Goal: Check status: Check status

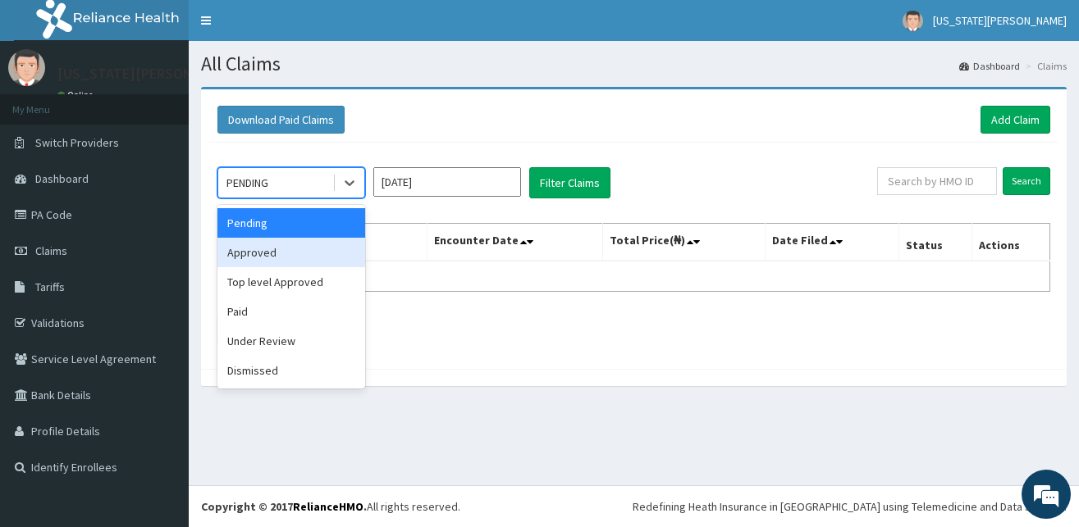
click at [285, 249] on div "Approved" at bounding box center [291, 253] width 148 height 30
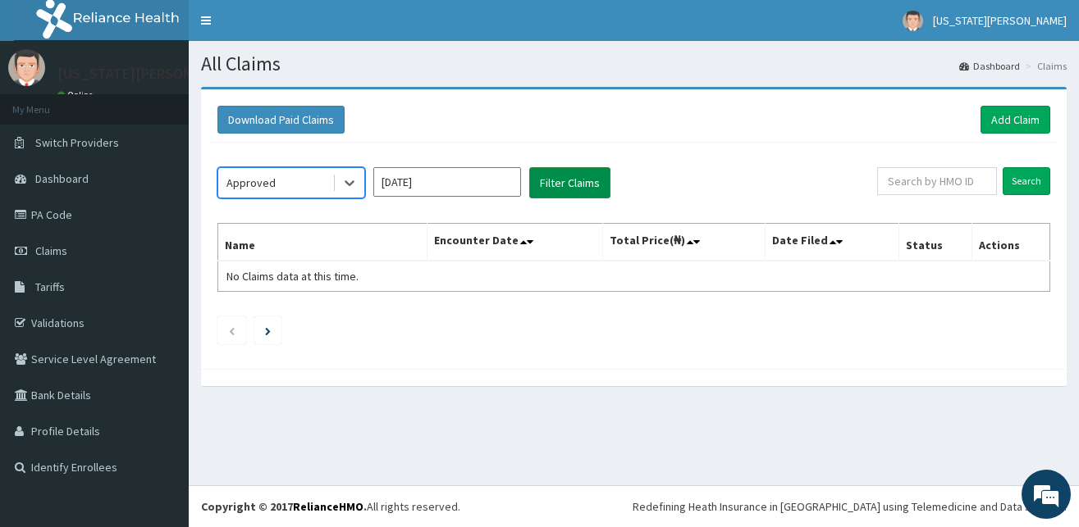
click at [553, 182] on button "Filter Claims" at bounding box center [569, 182] width 81 height 31
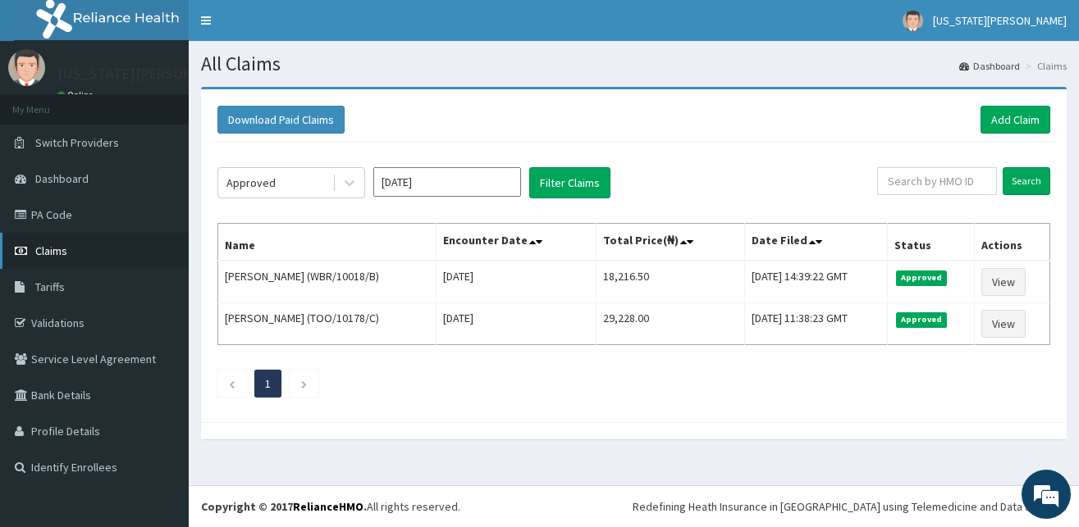
click at [59, 245] on span "Claims" at bounding box center [51, 251] width 32 height 15
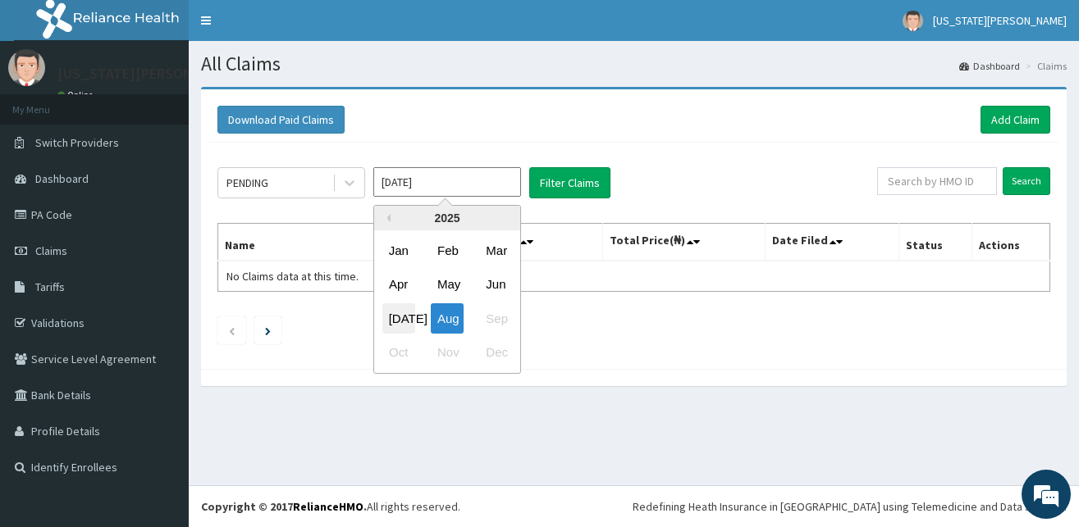
click at [404, 313] on div "Jul" at bounding box center [398, 318] width 33 height 30
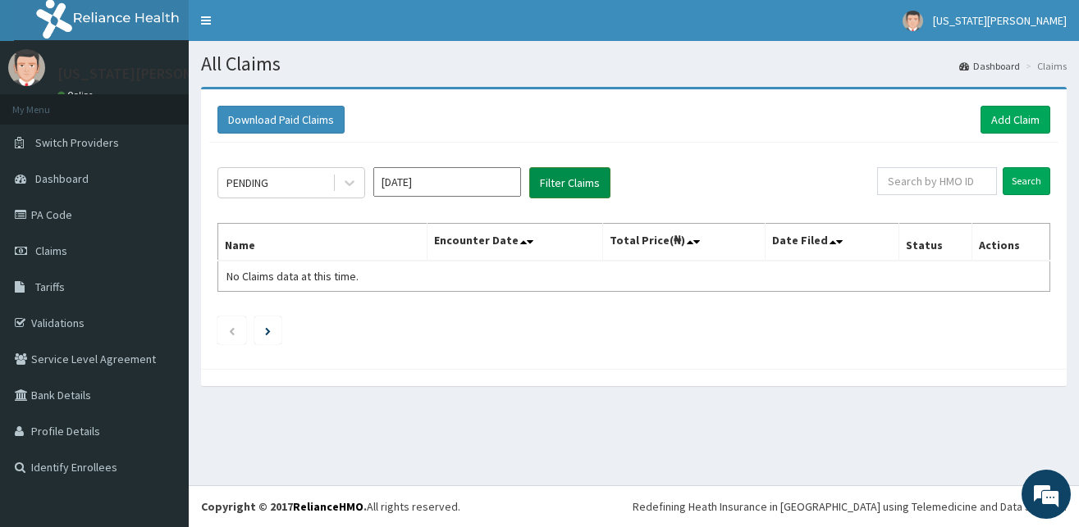
click at [542, 187] on button "Filter Claims" at bounding box center [569, 182] width 81 height 31
click at [347, 185] on icon at bounding box center [349, 183] width 16 height 16
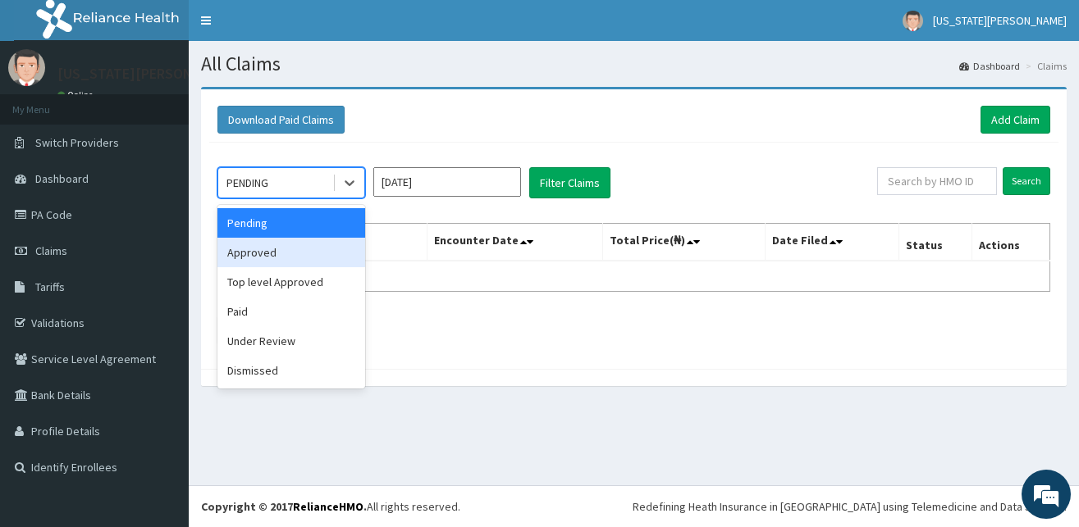
click at [294, 256] on div "Approved" at bounding box center [291, 253] width 148 height 30
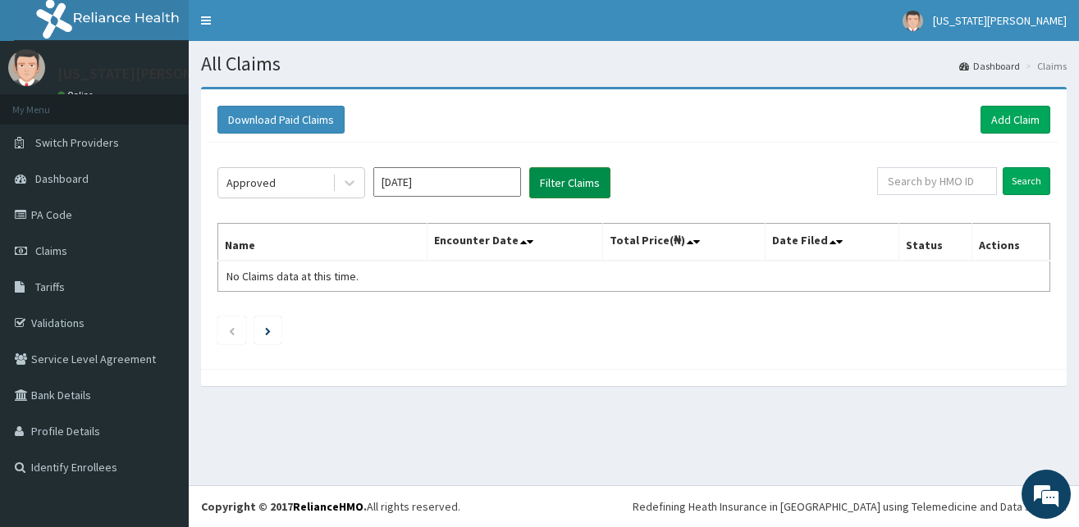
click at [550, 176] on button "Filter Claims" at bounding box center [569, 182] width 81 height 31
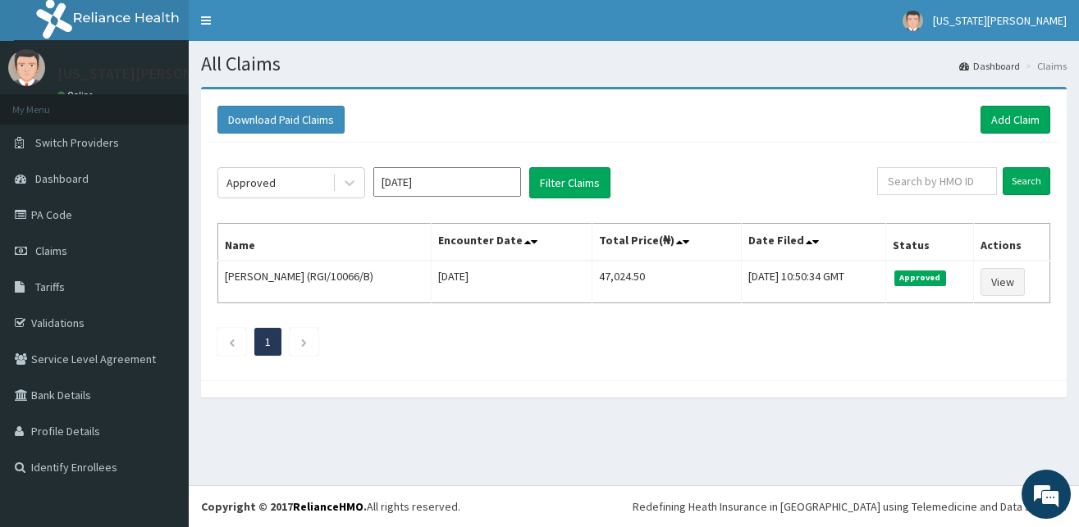
click at [414, 177] on input "Jul 2025" at bounding box center [447, 182] width 148 height 30
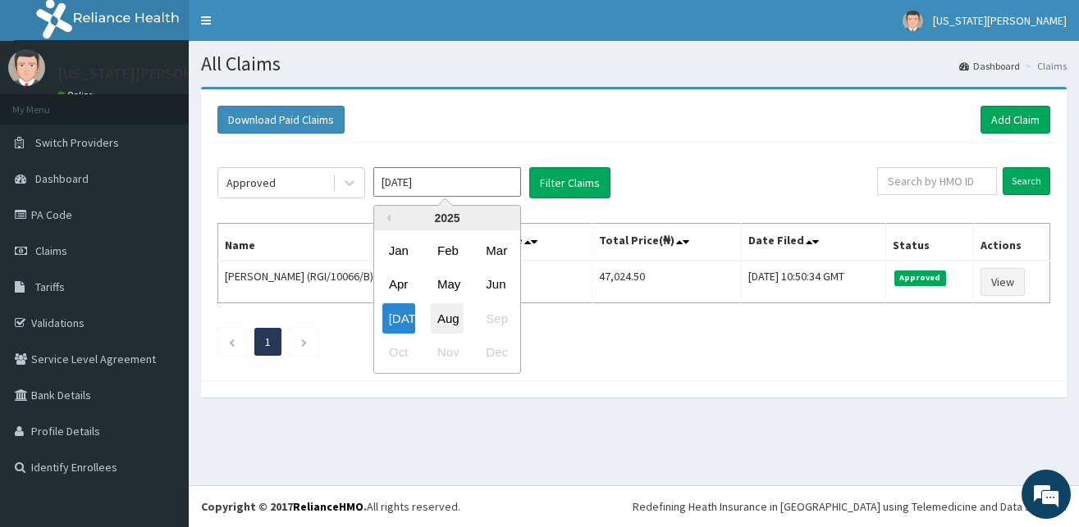
click at [446, 318] on div "Aug" at bounding box center [447, 318] width 33 height 30
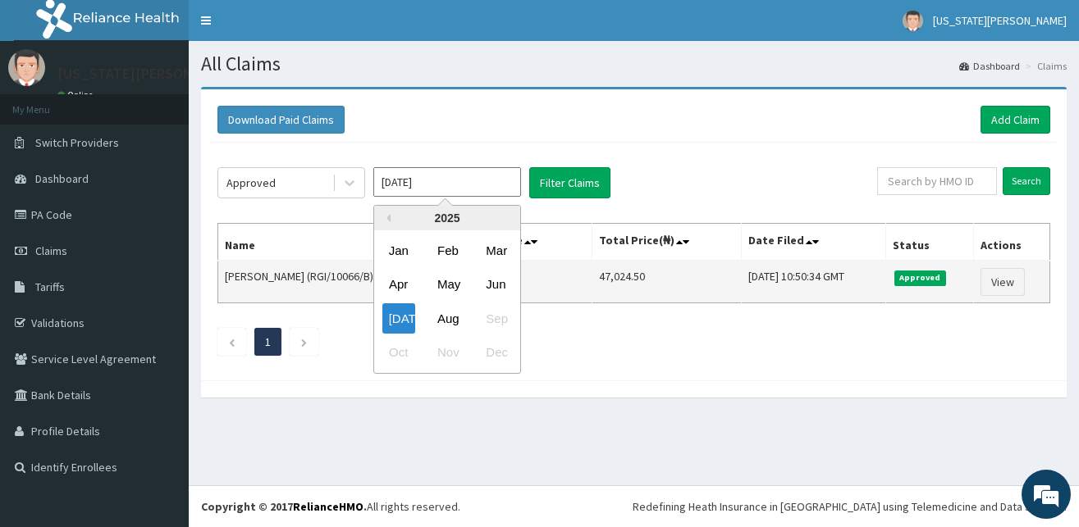
type input "Aug 2025"
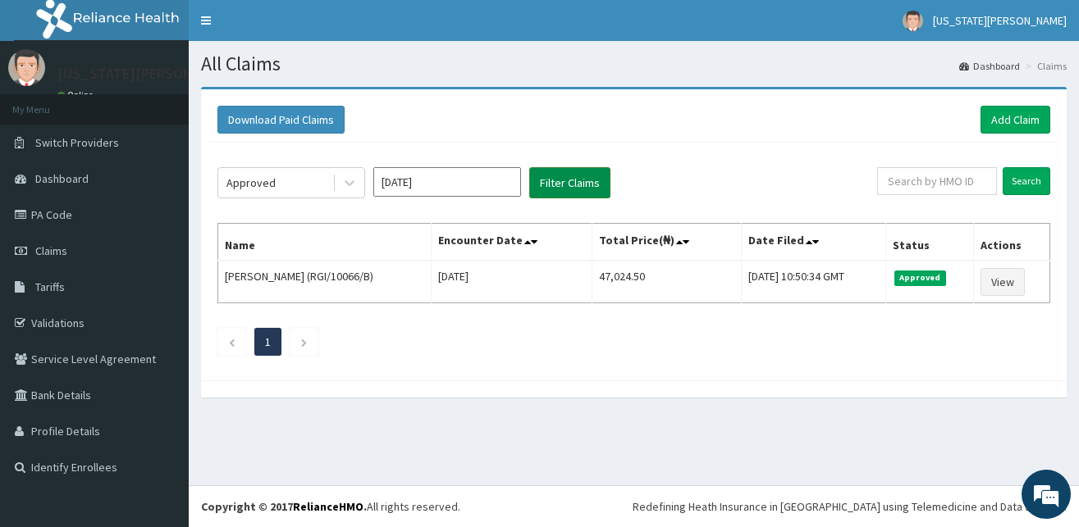
click at [555, 180] on button "Filter Claims" at bounding box center [569, 182] width 81 height 31
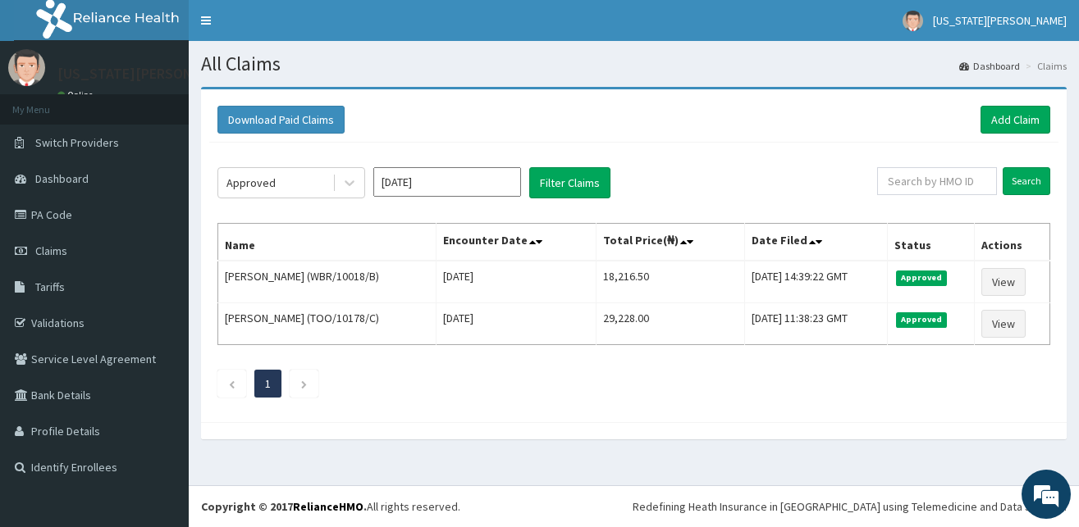
click at [924, 385] on ul "1" at bounding box center [633, 384] width 833 height 28
